Goal: Information Seeking & Learning: Understand process/instructions

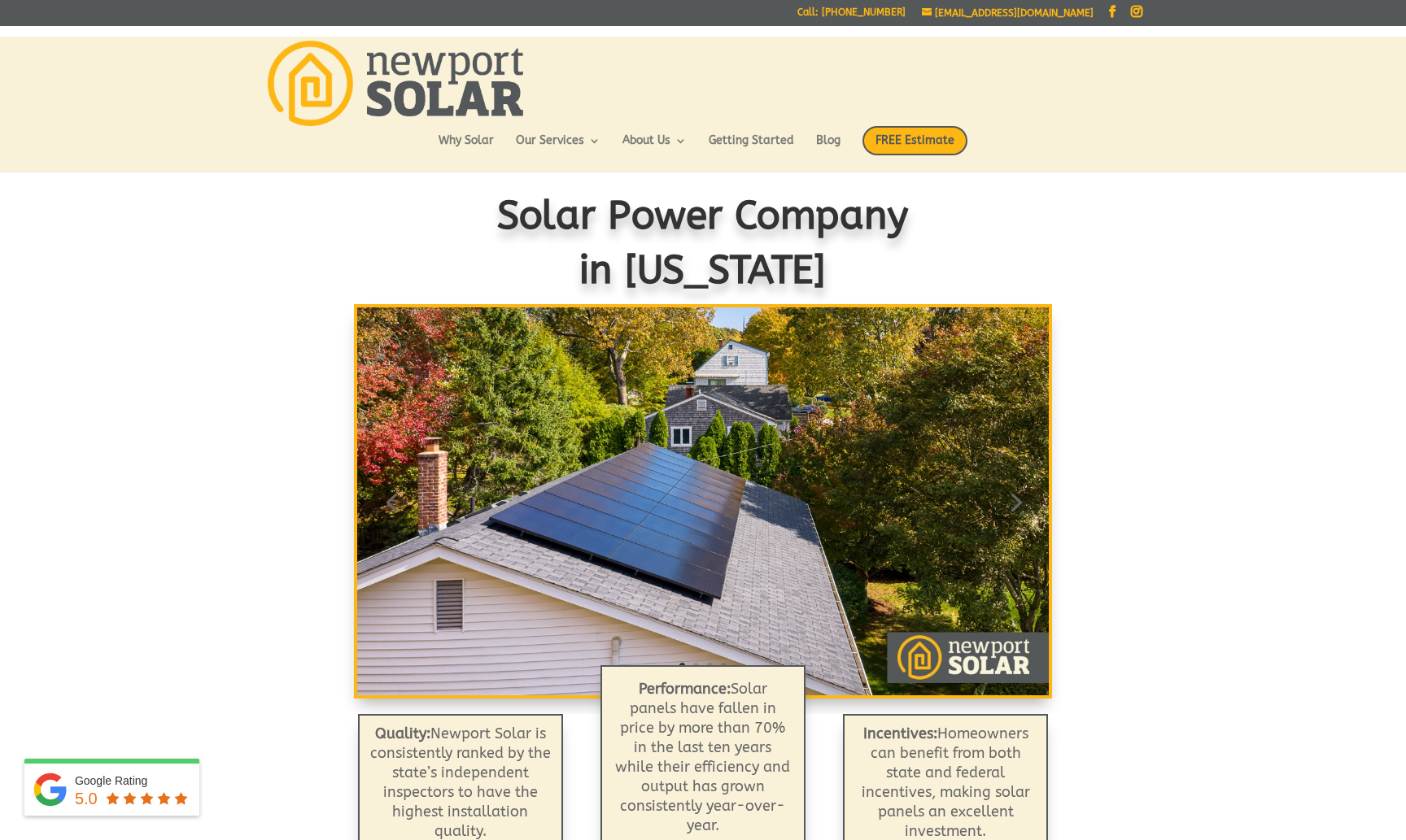
scroll to position [11, 0]
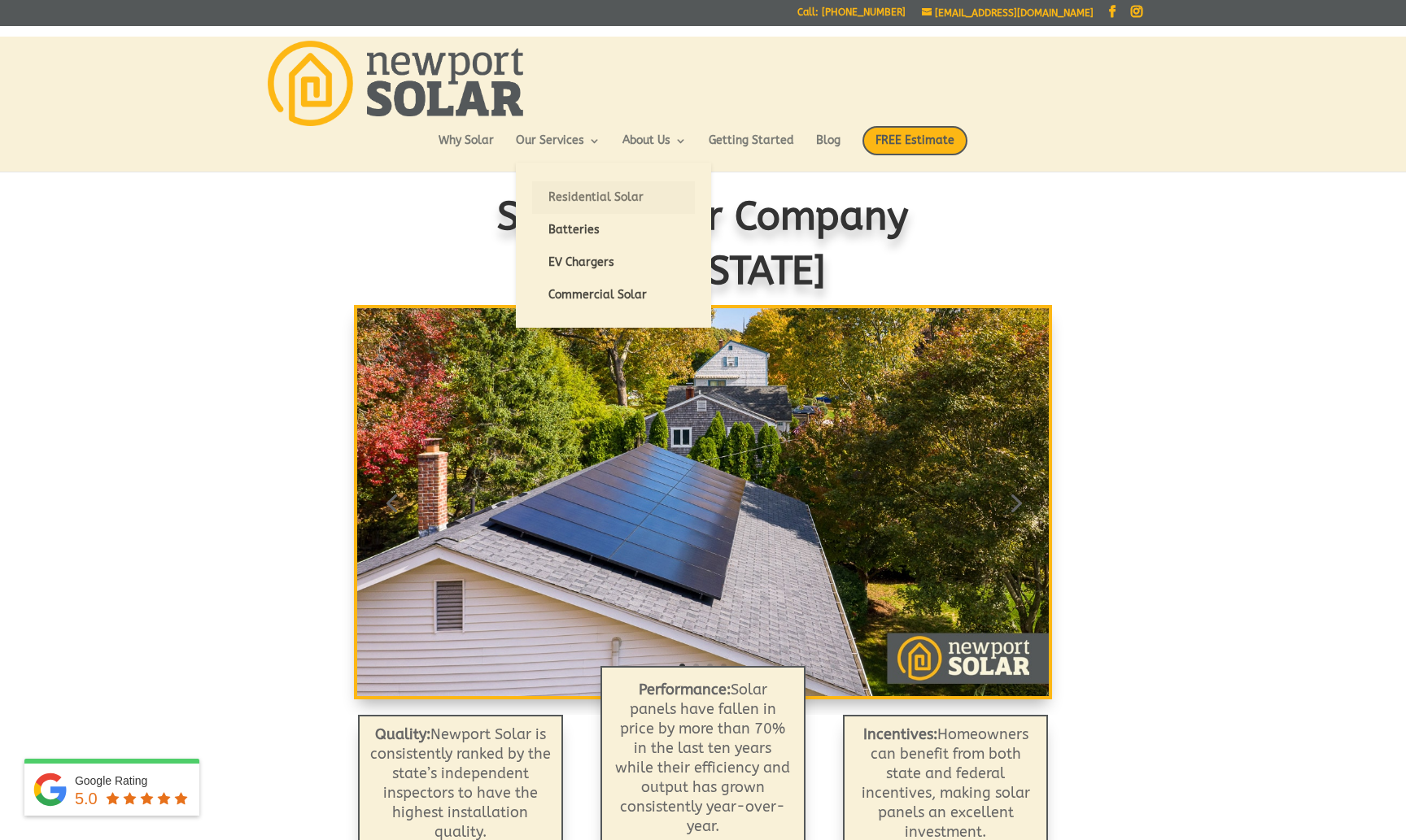
click at [596, 197] on link "Residential Solar" at bounding box center [613, 197] width 163 height 33
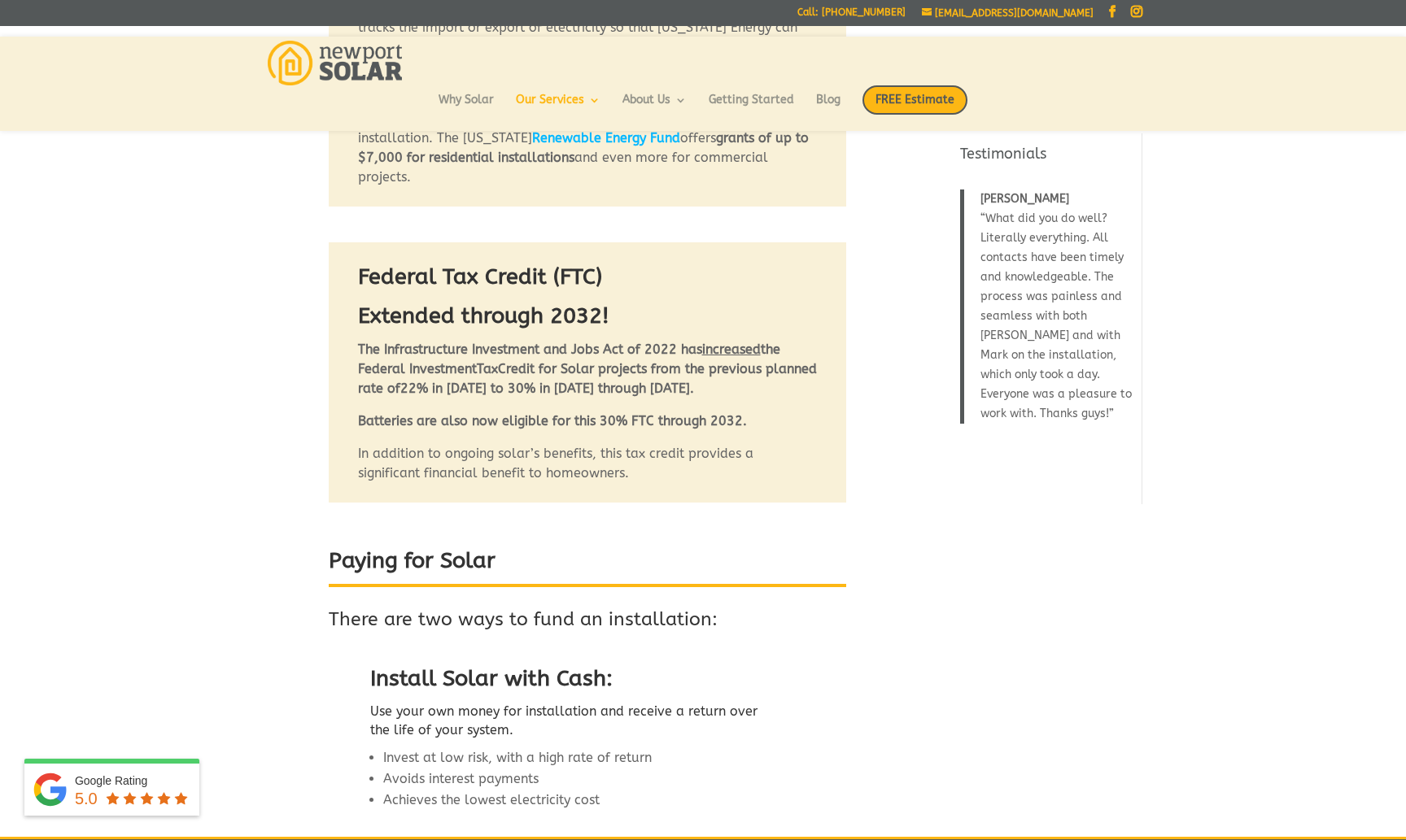
scroll to position [1184, 0]
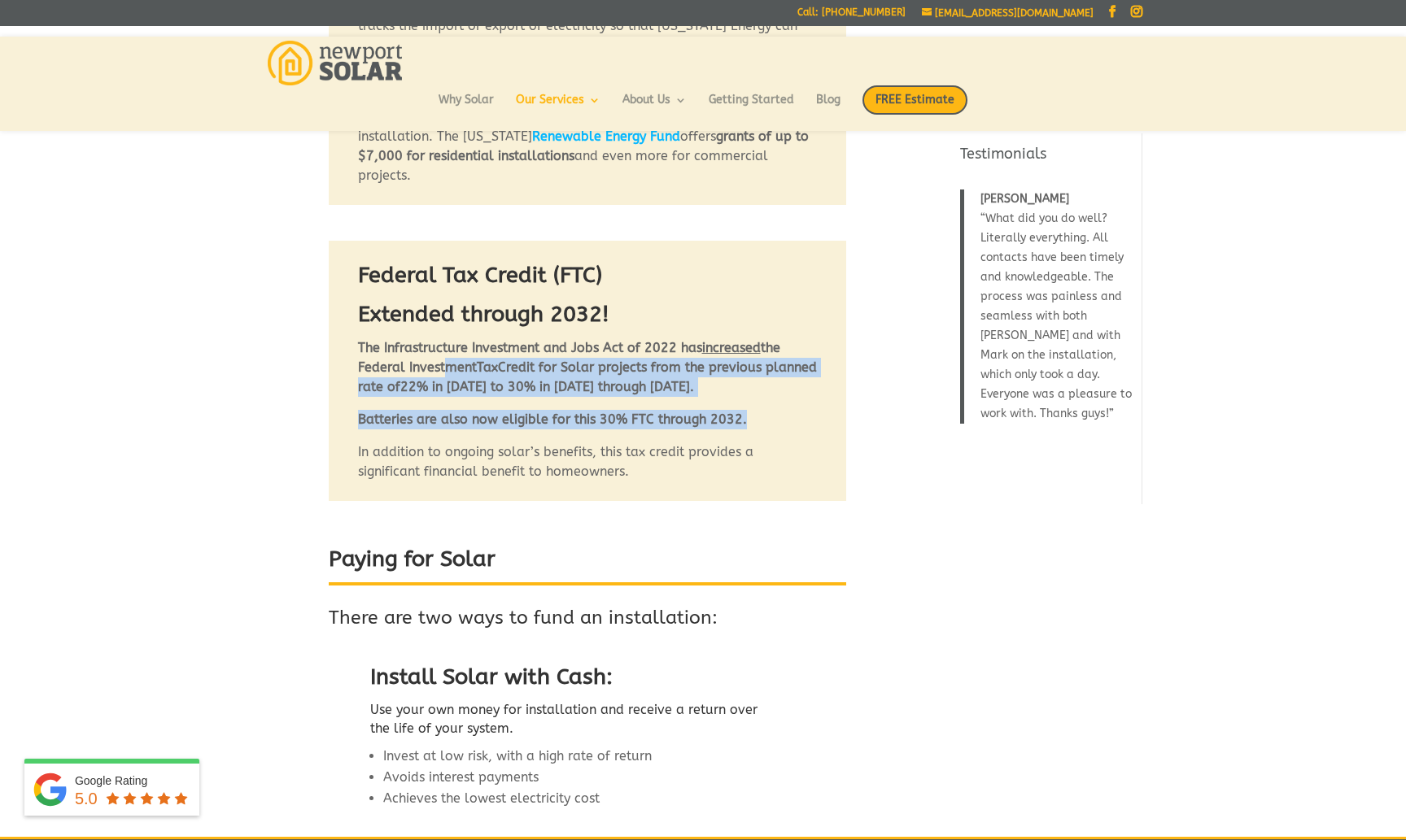
drag, startPoint x: 440, startPoint y: 300, endPoint x: 768, endPoint y: 379, distance: 337.4
click at [768, 379] on div "Federal Tax Credit (FTC) Extended through 2032! The Infrastructure Investment a…" at bounding box center [587, 370] width 459 height 221
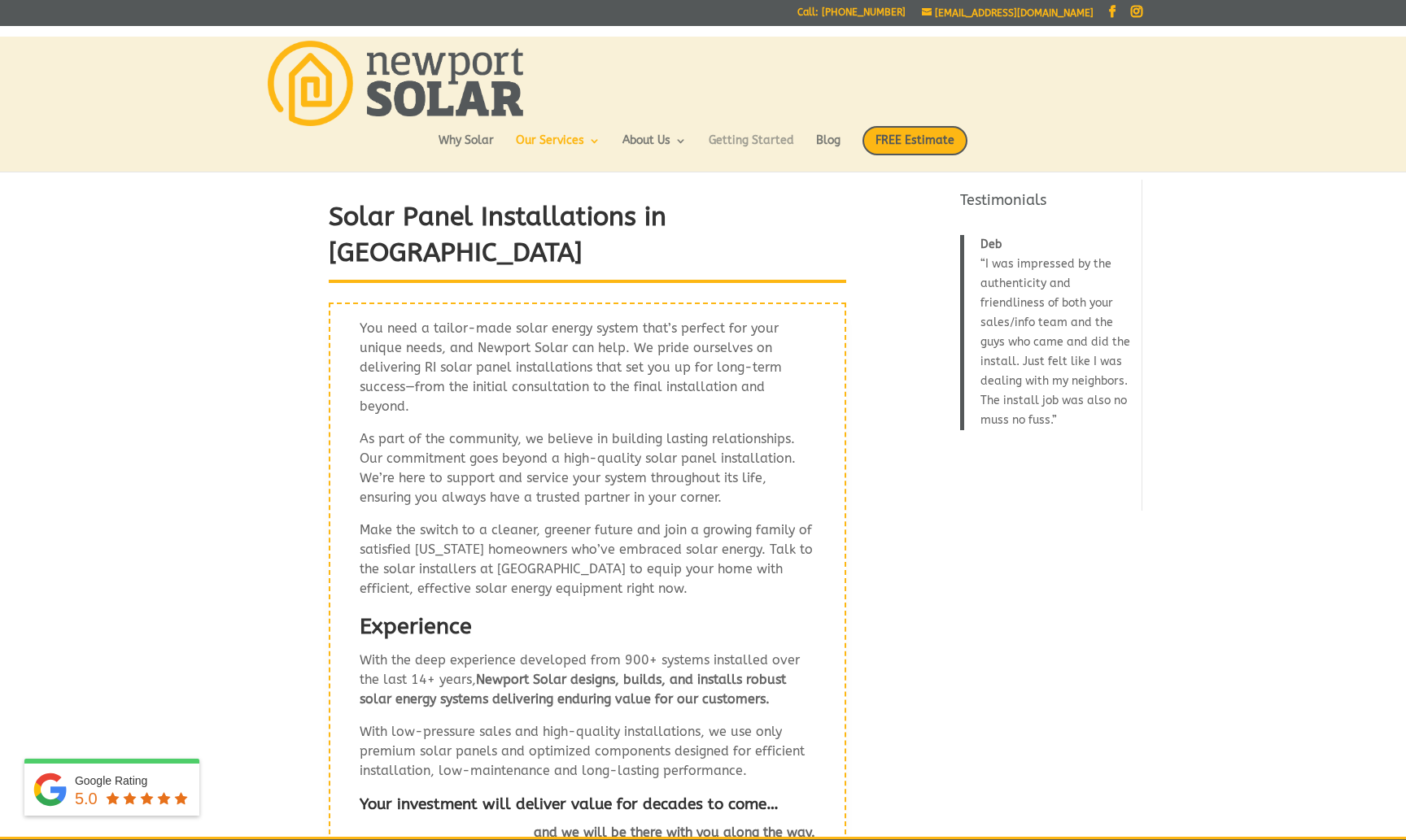
scroll to position [0, 0]
click at [769, 138] on link "Getting Started" at bounding box center [752, 148] width 86 height 27
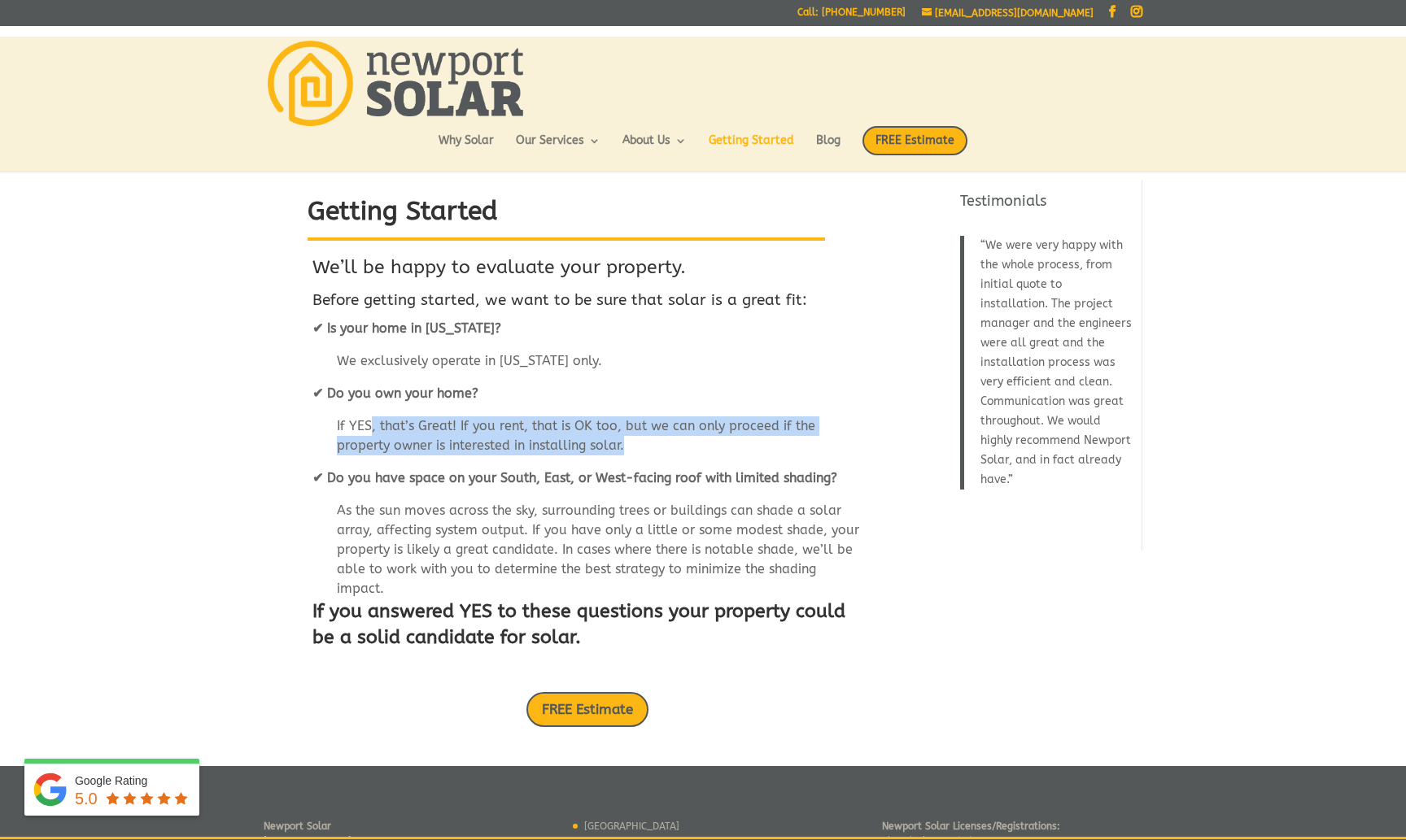
drag, startPoint x: 371, startPoint y: 424, endPoint x: 691, endPoint y: 442, distance: 320.5
click at [691, 442] on p "If YES, that’s Great! If you rent, that is OK too, but we can only proceed if t…" at bounding box center [587, 442] width 550 height 52
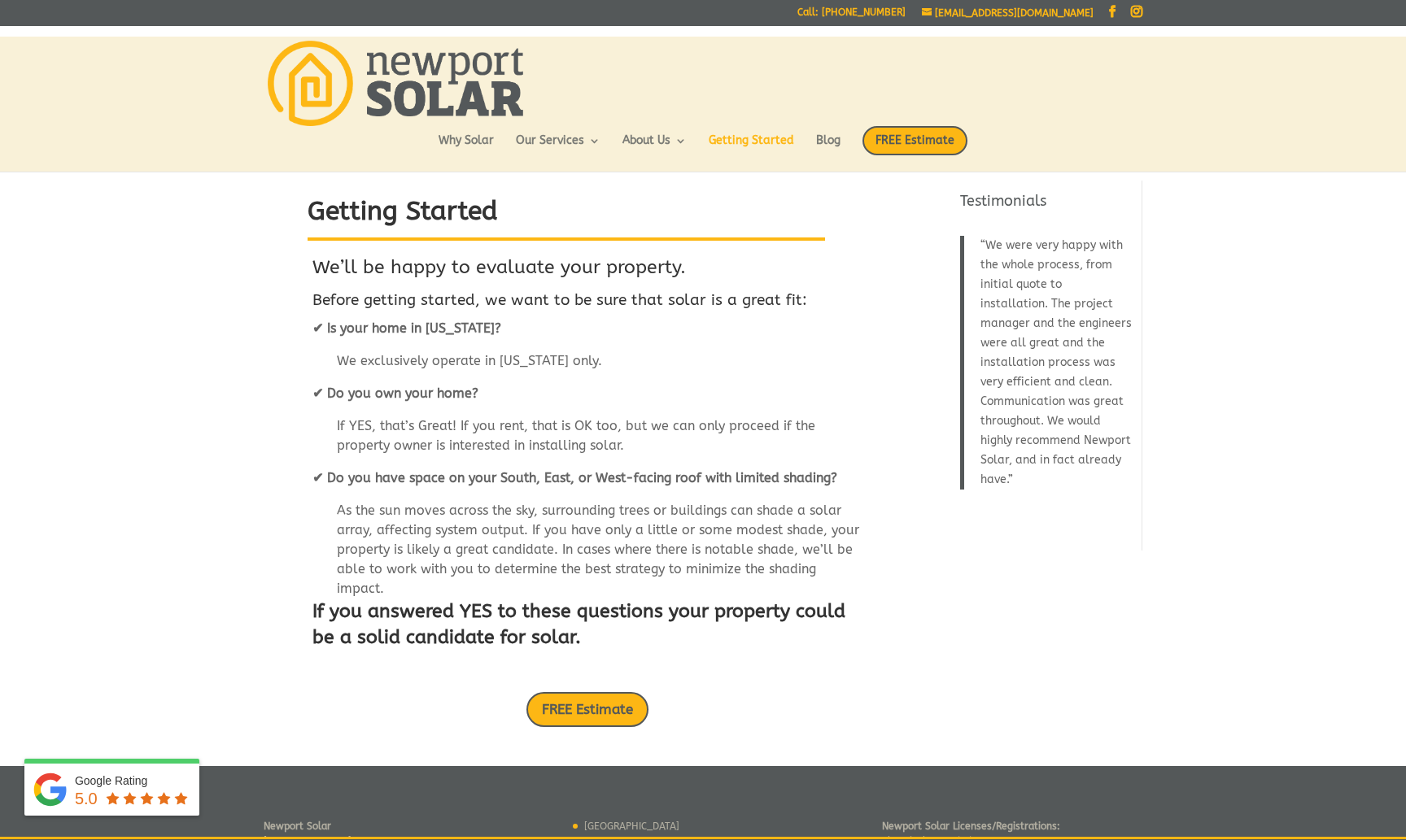
click at [691, 471] on strong "✔ Do you have space on your South, East, or West-facing roof with limited shadi…" at bounding box center [574, 478] width 525 height 15
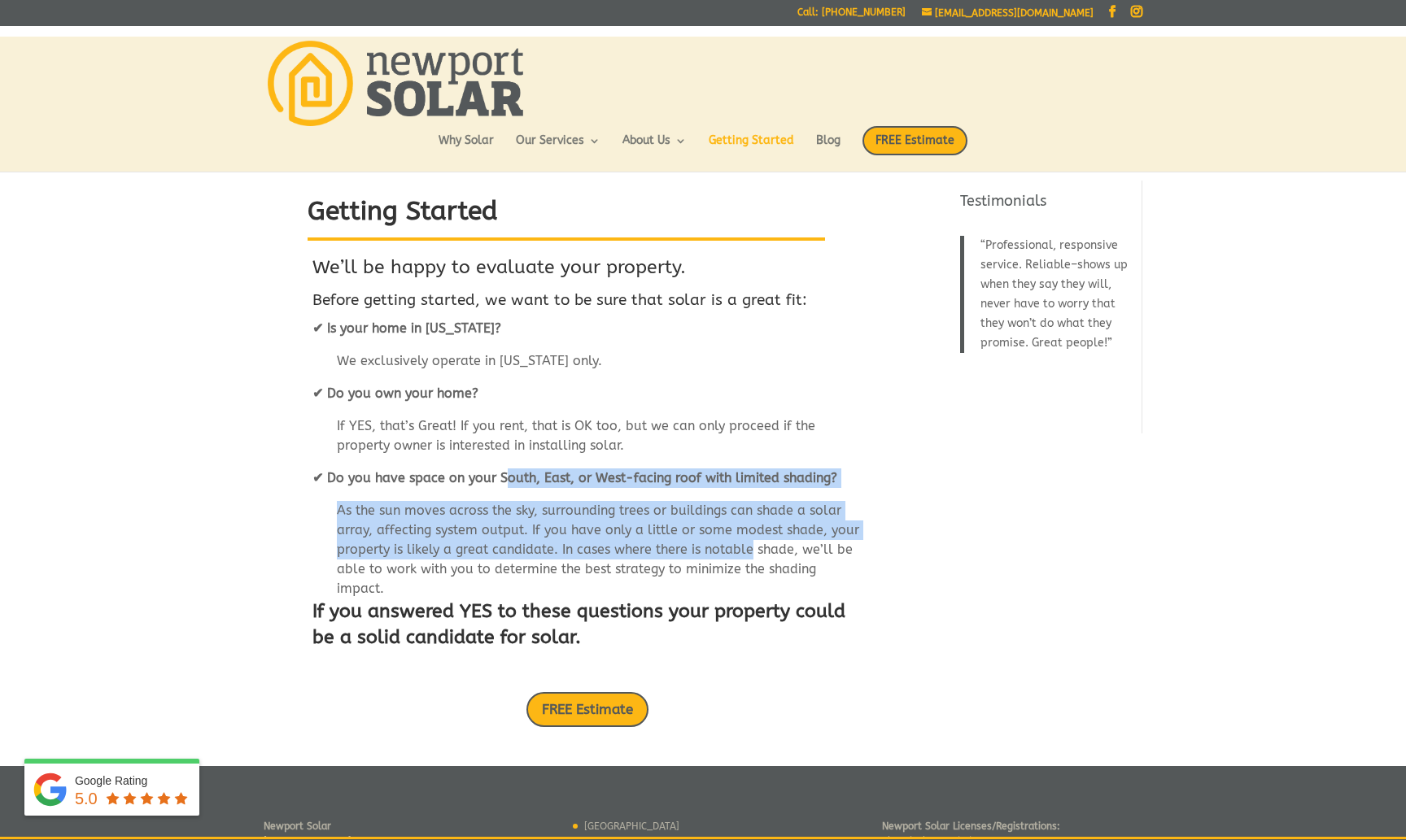
drag, startPoint x: 517, startPoint y: 478, endPoint x: 750, endPoint y: 549, distance: 243.6
click at [750, 549] on div "We’ll be happy to evaluate your property. Before getting started, we want to be…" at bounding box center [587, 457] width 550 height 404
